Goal: Task Accomplishment & Management: Manage account settings

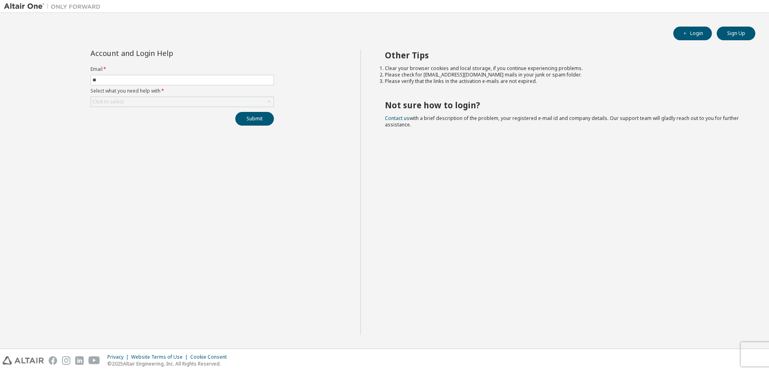
type input "*"
type input "**********"
click at [117, 103] on div "Click to select" at bounding box center [108, 102] width 31 height 6
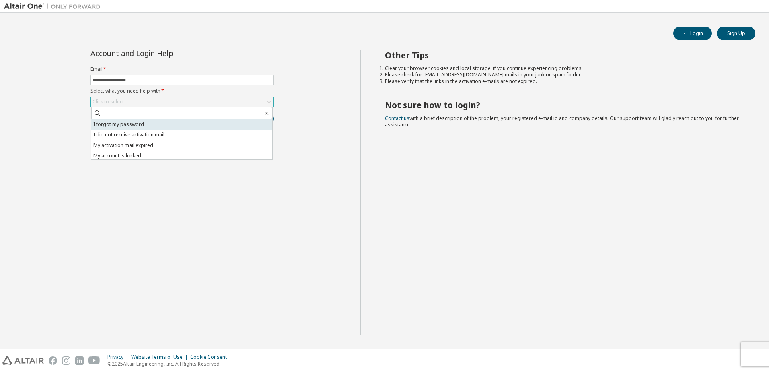
click at [123, 129] on li "I forgot my password" at bounding box center [181, 124] width 181 height 10
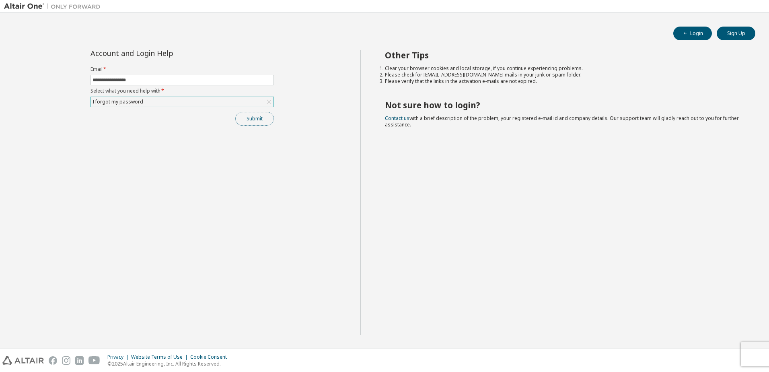
click at [250, 115] on button "Submit" at bounding box center [254, 119] width 39 height 14
click at [239, 118] on button "Submit" at bounding box center [254, 119] width 39 height 14
click at [208, 98] on div "I forgot my password" at bounding box center [182, 102] width 183 height 10
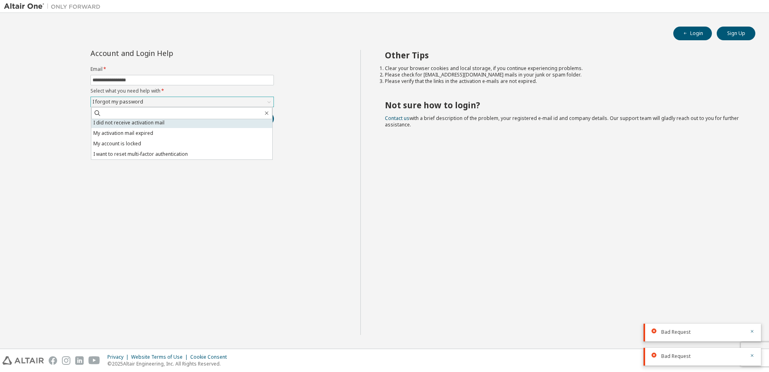
scroll to position [23, 0]
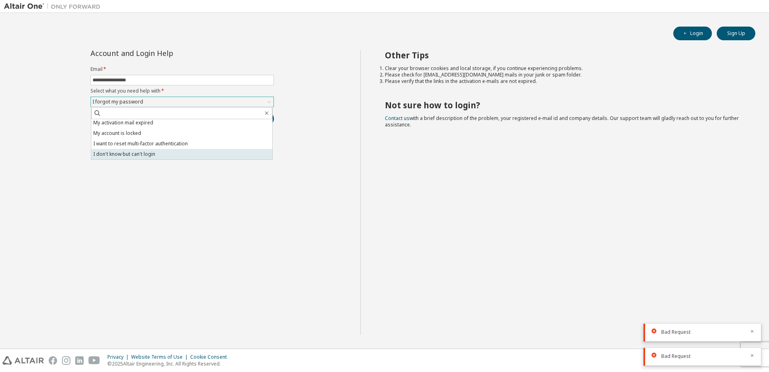
click at [197, 149] on li "I don't know but can't login" at bounding box center [181, 154] width 181 height 10
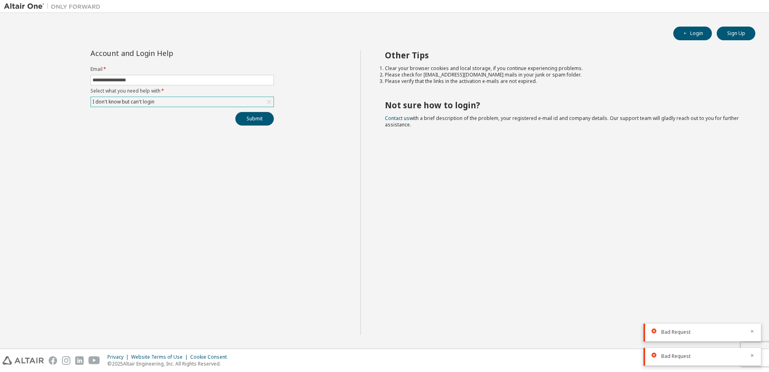
click at [253, 113] on button "Submit" at bounding box center [254, 119] width 39 height 14
type input "**********"
click at [136, 99] on div "Click to select" at bounding box center [182, 102] width 183 height 10
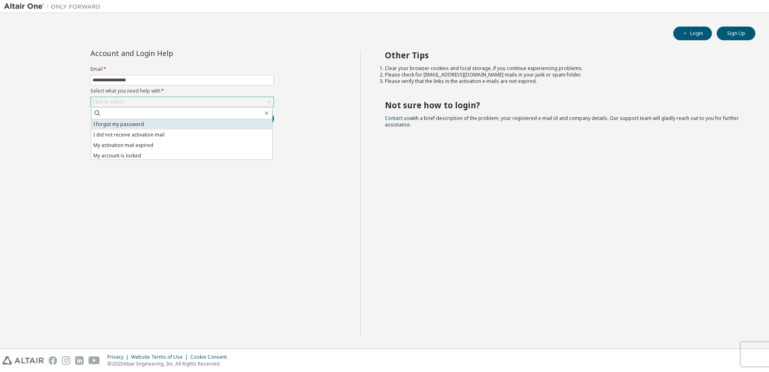
click at [136, 122] on li "I forgot my password" at bounding box center [181, 124] width 181 height 10
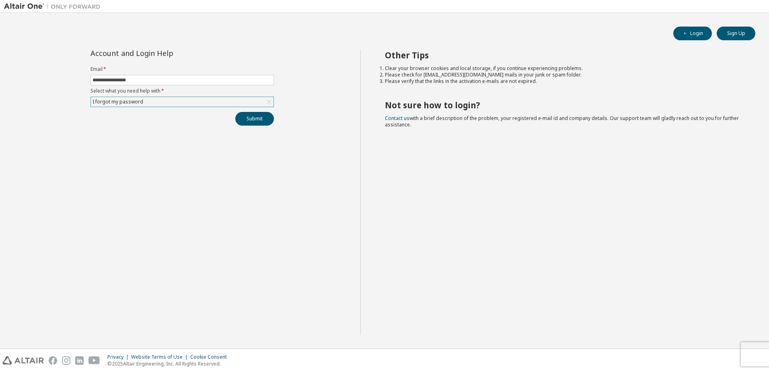
click at [144, 100] on div "I forgot my password" at bounding box center [182, 102] width 183 height 10
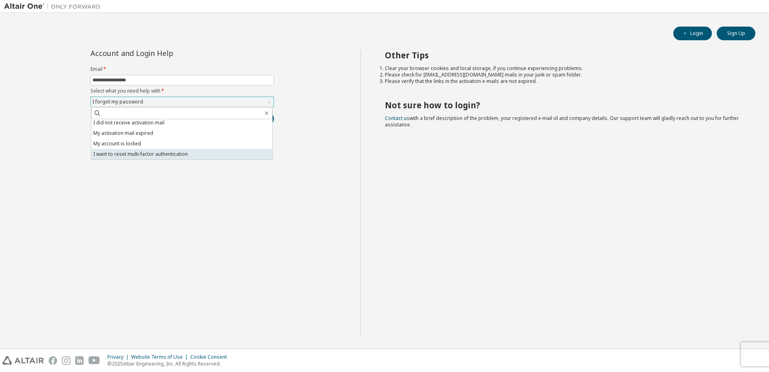
scroll to position [23, 0]
click at [141, 152] on li "I don't know but can't login" at bounding box center [181, 154] width 181 height 10
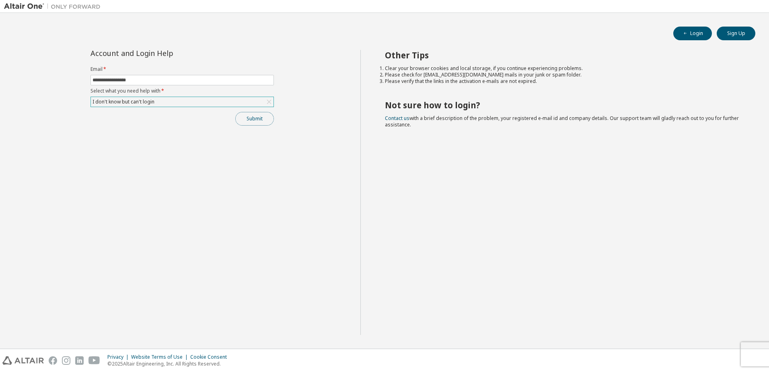
click at [245, 120] on button "Submit" at bounding box center [254, 119] width 39 height 14
